Goal: Task Accomplishment & Management: Complete application form

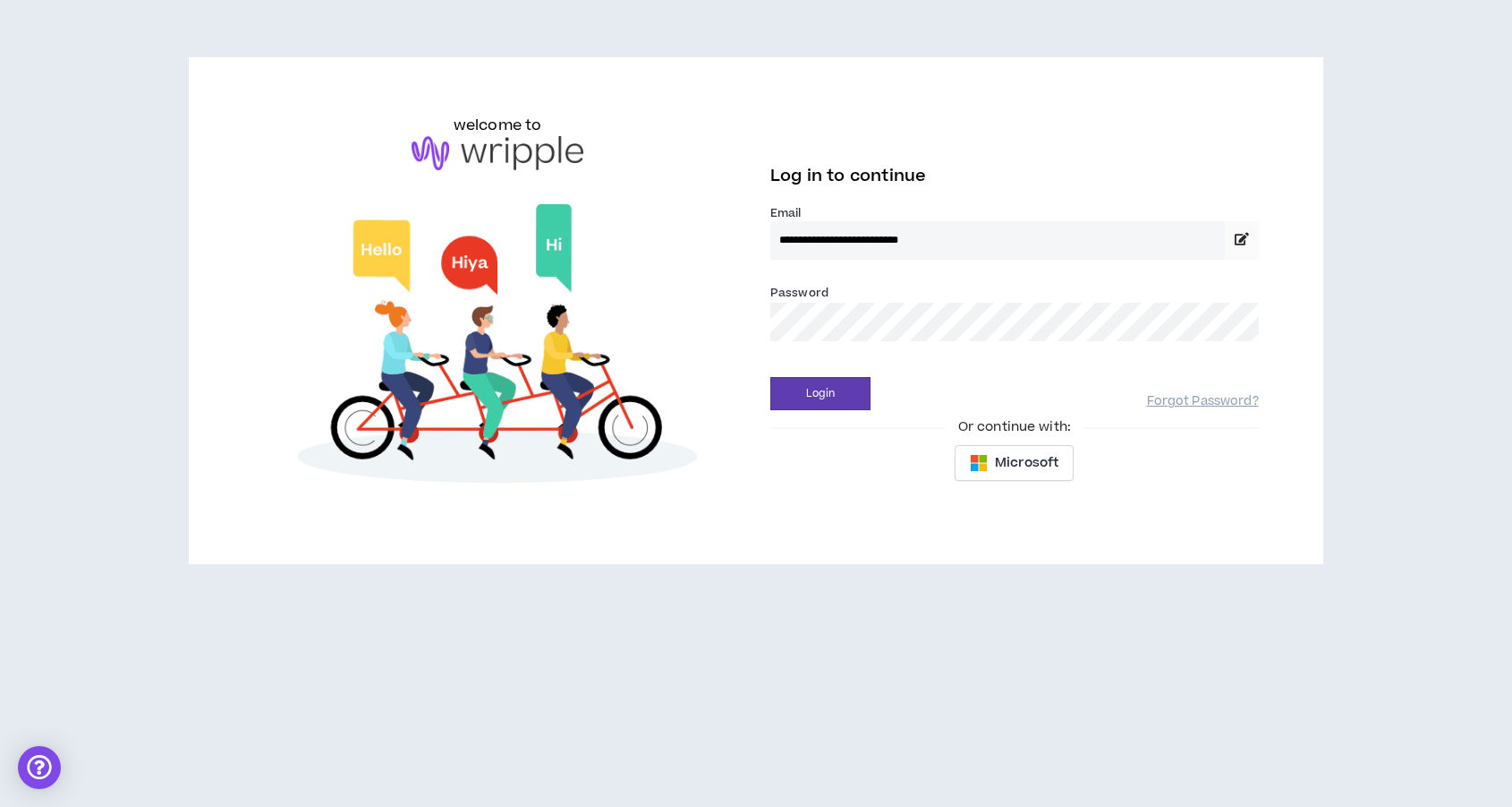
click at [770, 377] on button "Login" at bounding box center [820, 394] width 100 height 33
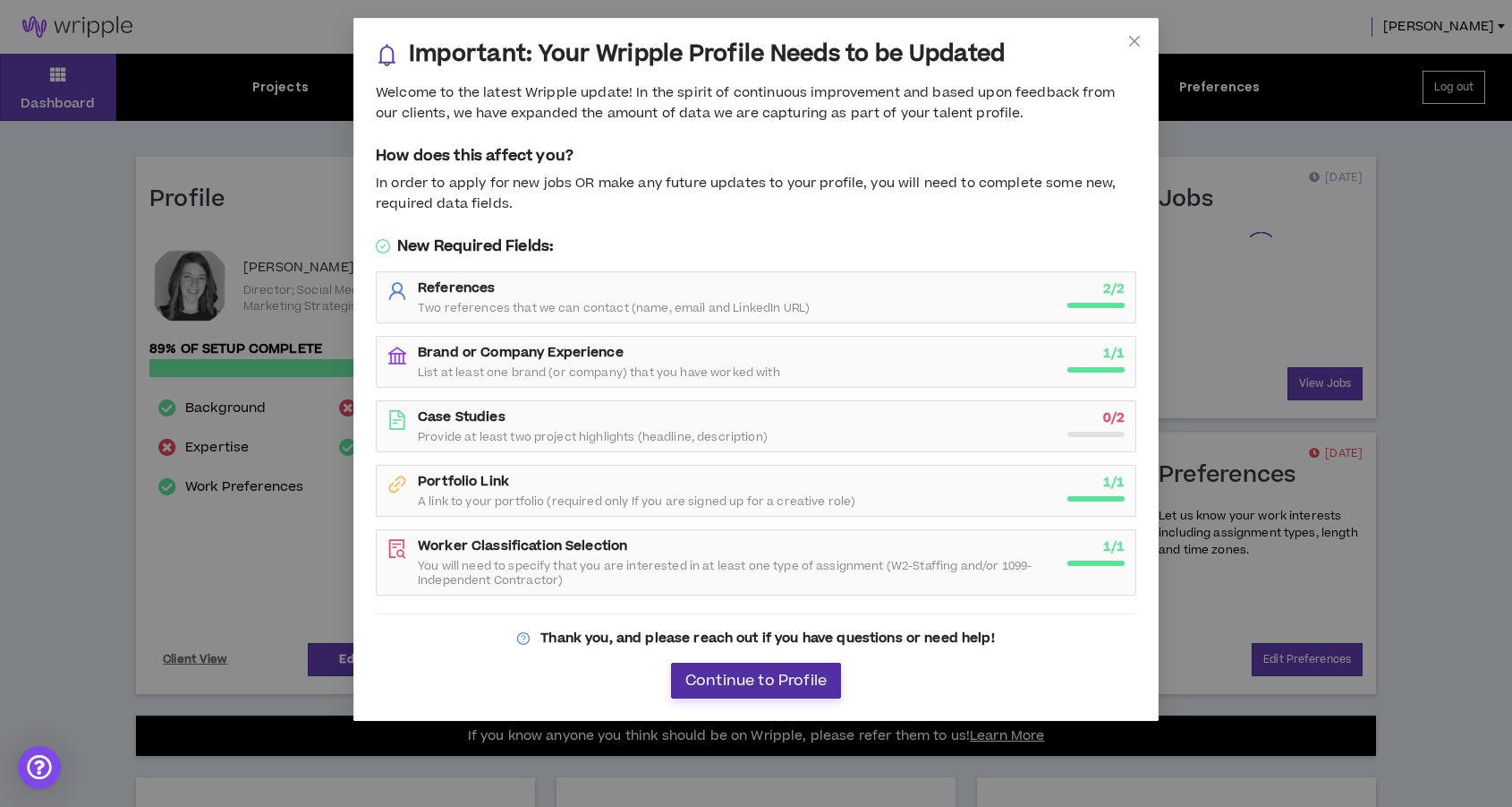
click at [768, 689] on span "Continue to Profile" at bounding box center [756, 680] width 142 height 17
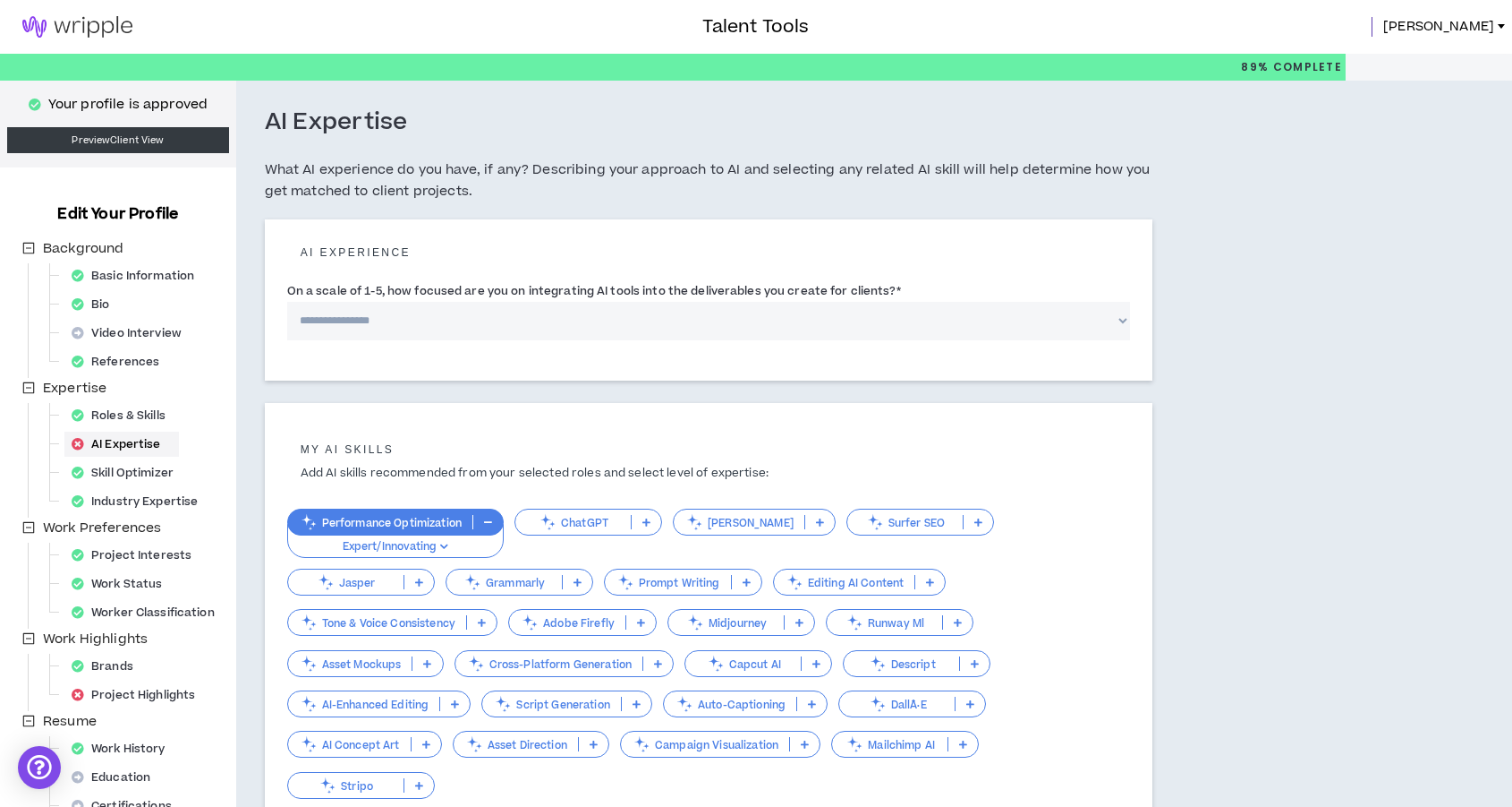
click at [765, 34] on h3 "Talent Tools" at bounding box center [756, 27] width 106 height 27
click at [81, 9] on link at bounding box center [77, 27] width 154 height 54
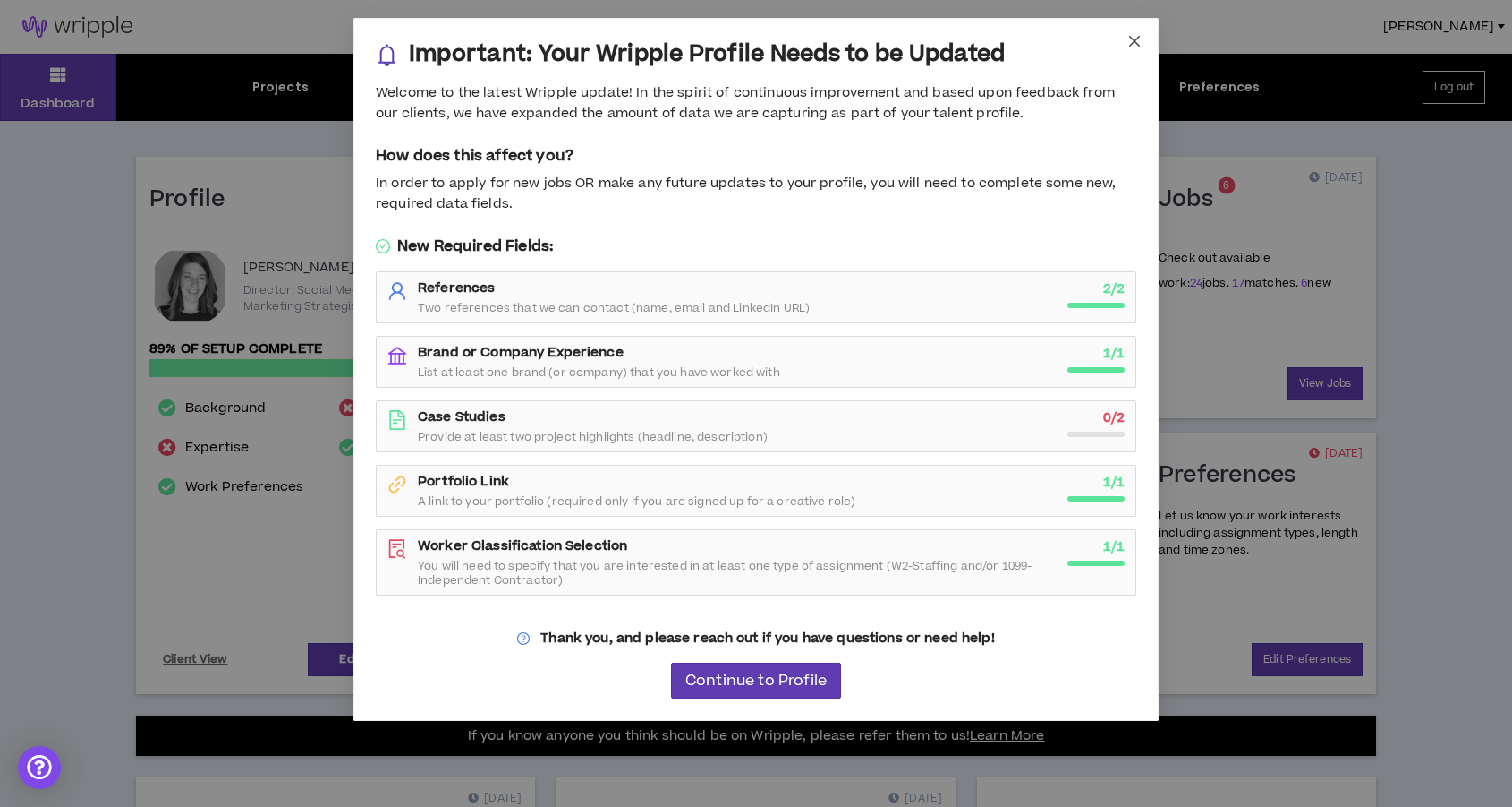
click at [1129, 36] on icon "close" at bounding box center [1134, 40] width 11 height 11
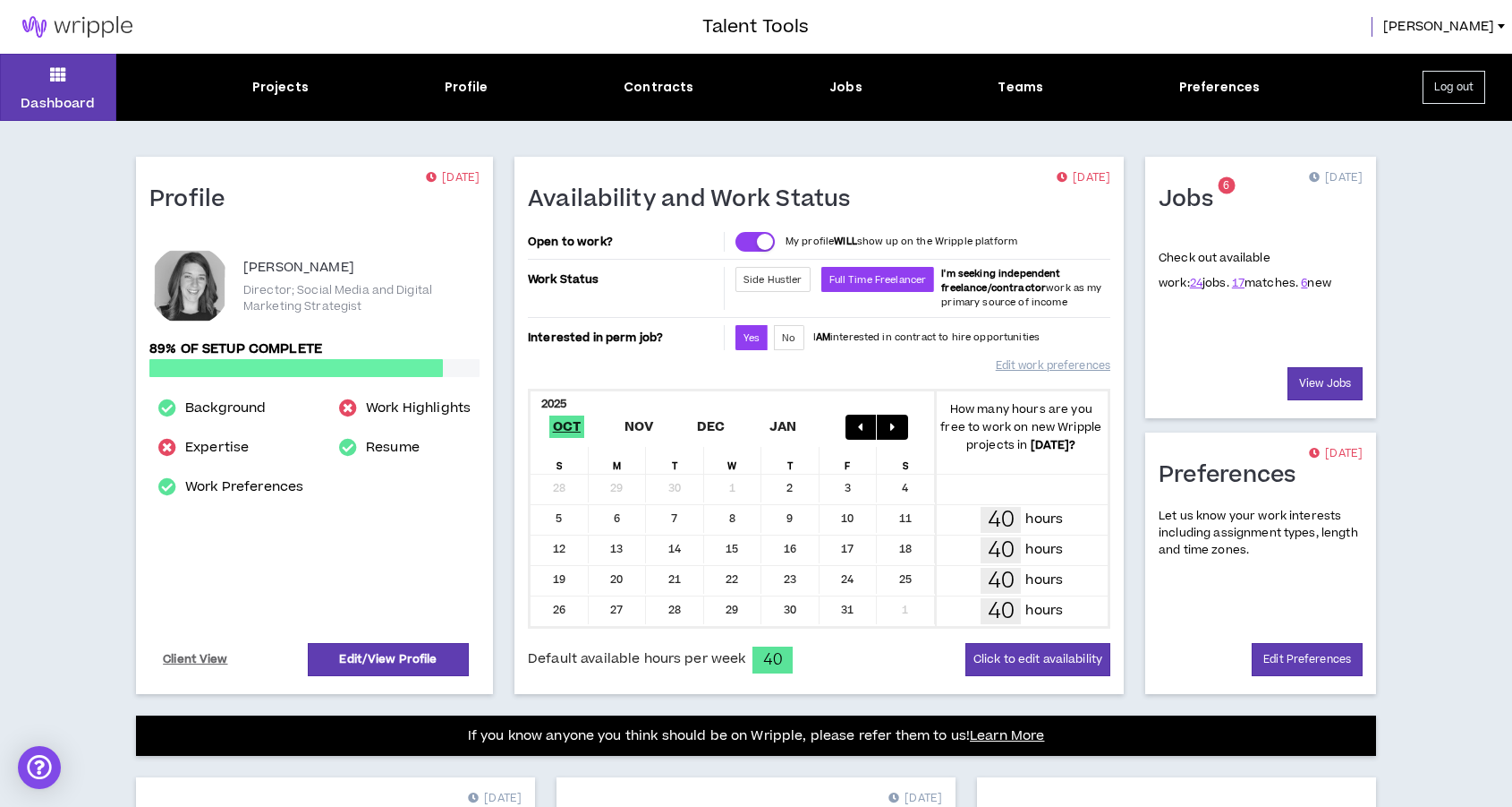
click at [867, 83] on div "Projects Profile Contracts Jobs Teams Preferences" at bounding box center [756, 87] width 1280 height 19
click at [862, 83] on div "Projects Profile Contracts Jobs Teams Preferences" at bounding box center [756, 87] width 1280 height 19
click at [841, 87] on div "Jobs" at bounding box center [846, 87] width 33 height 19
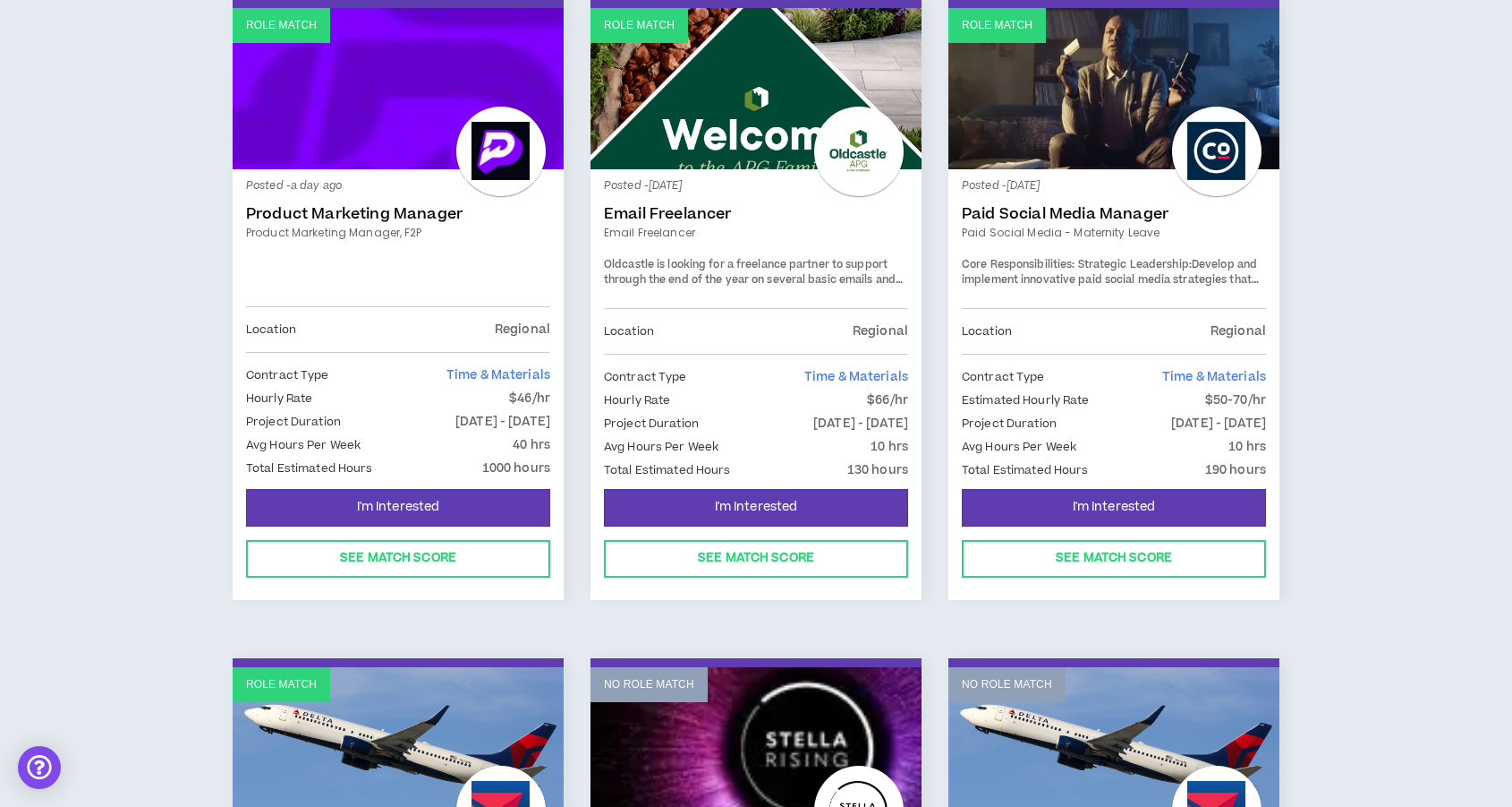
scroll to position [1696, 0]
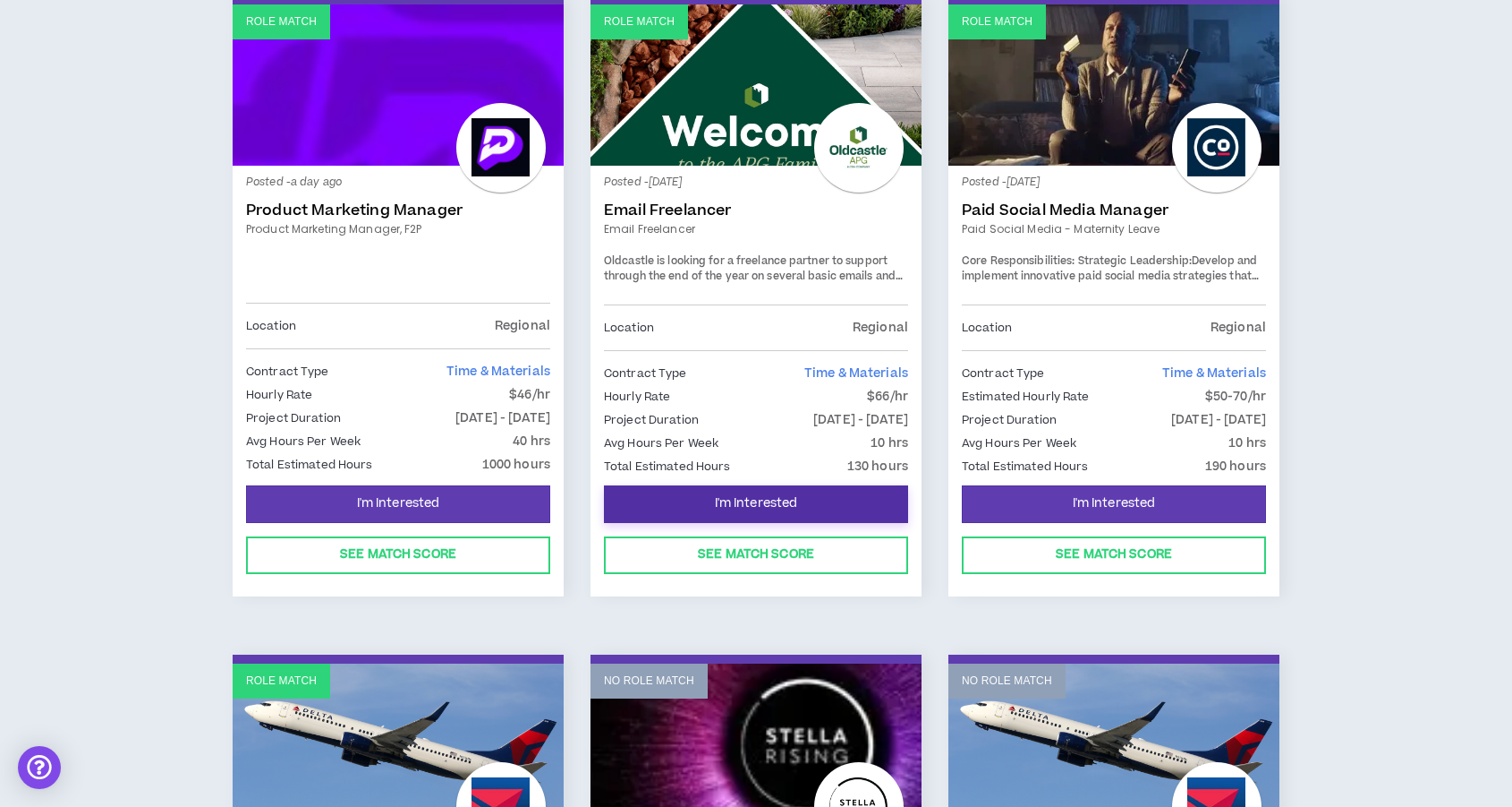
drag, startPoint x: 708, startPoint y: 502, endPoint x: 750, endPoint y: 368, distance: 140.4
click at [750, 368] on div "Role Match Posted - [DATE] Email Freelancer Email Freelancer Oldcastle is looki…" at bounding box center [756, 295] width 332 height 600
